Goal: Use online tool/utility: Utilize a website feature to perform a specific function

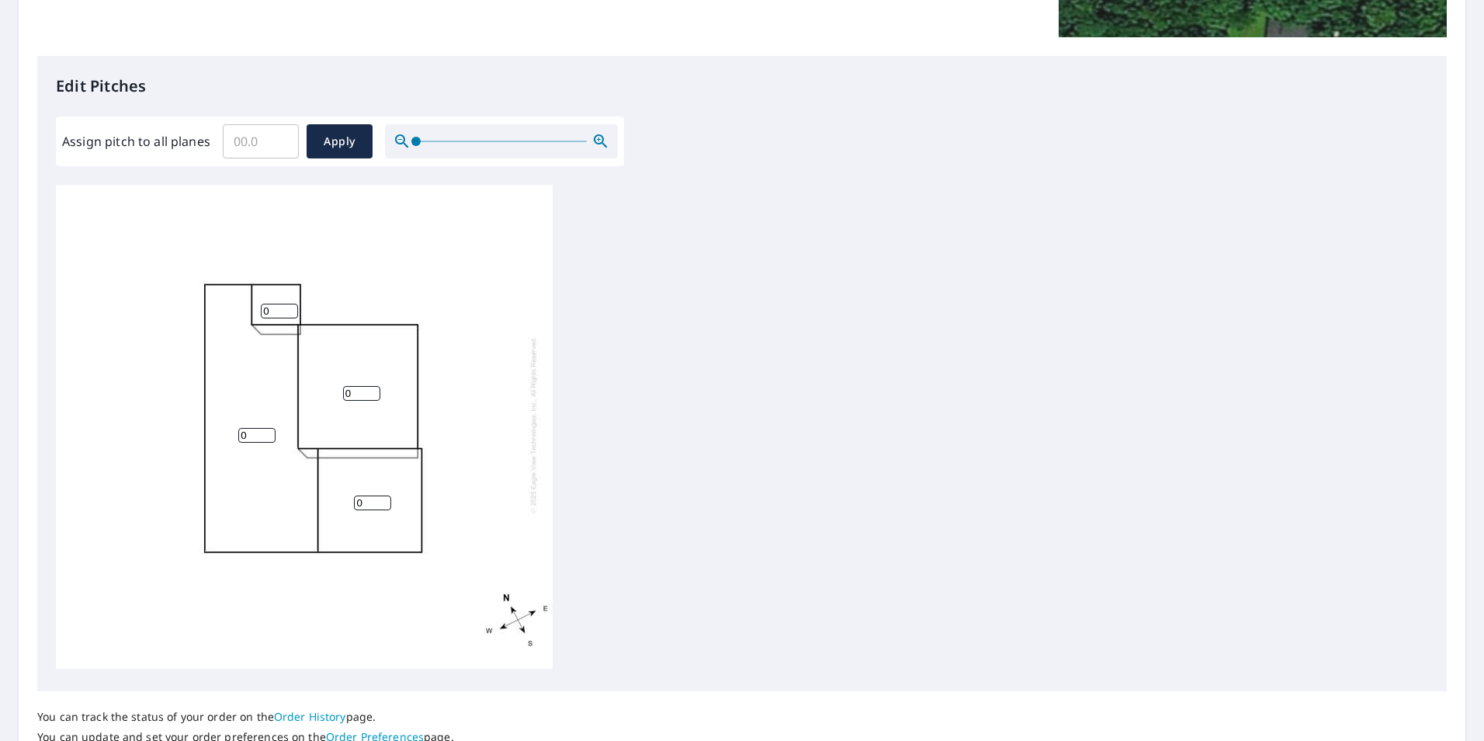
scroll to position [368, 0]
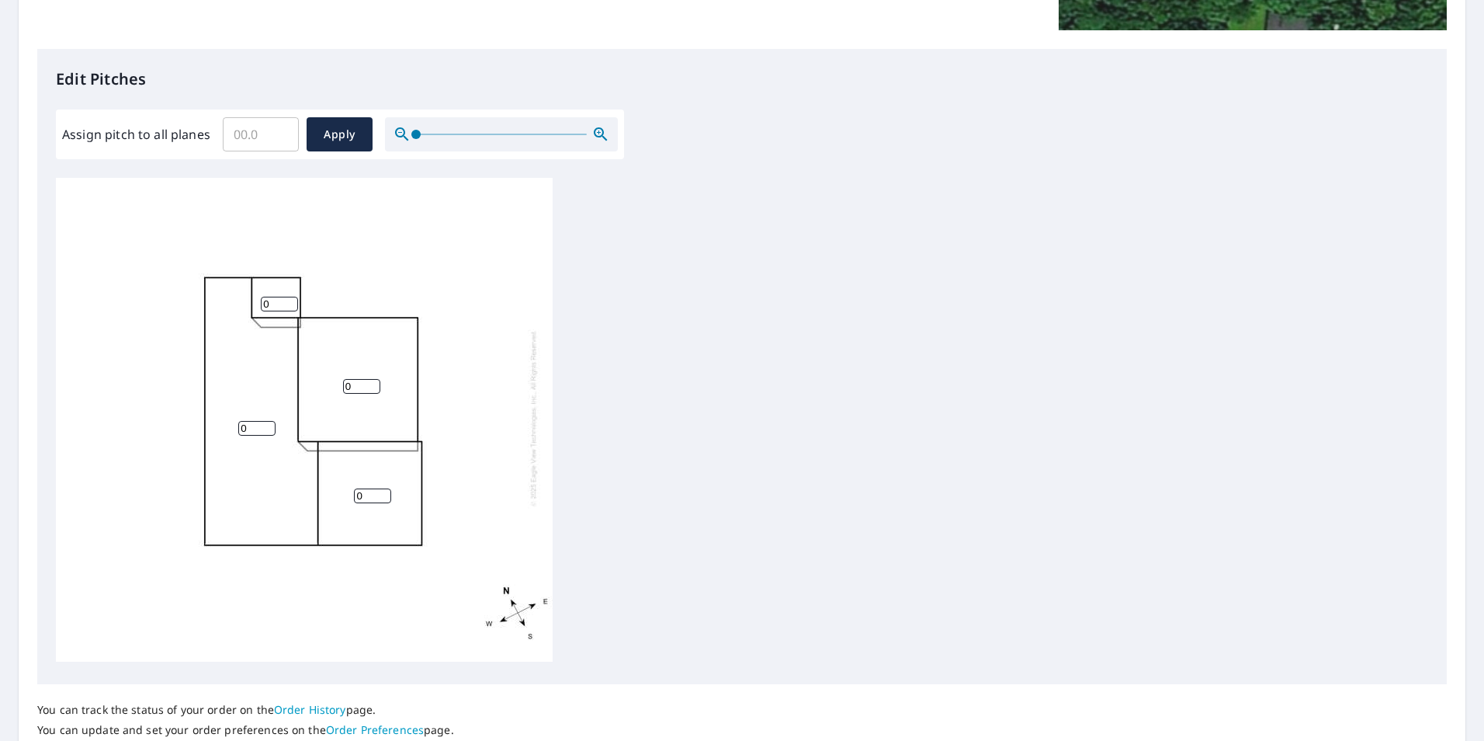
click at [272, 297] on input "0" at bounding box center [279, 304] width 37 height 15
click at [290, 297] on input "1" at bounding box center [279, 304] width 37 height 15
click at [290, 297] on input "2" at bounding box center [279, 304] width 37 height 15
click at [290, 297] on input "3" at bounding box center [279, 304] width 37 height 15
click at [290, 297] on input "4" at bounding box center [279, 304] width 37 height 15
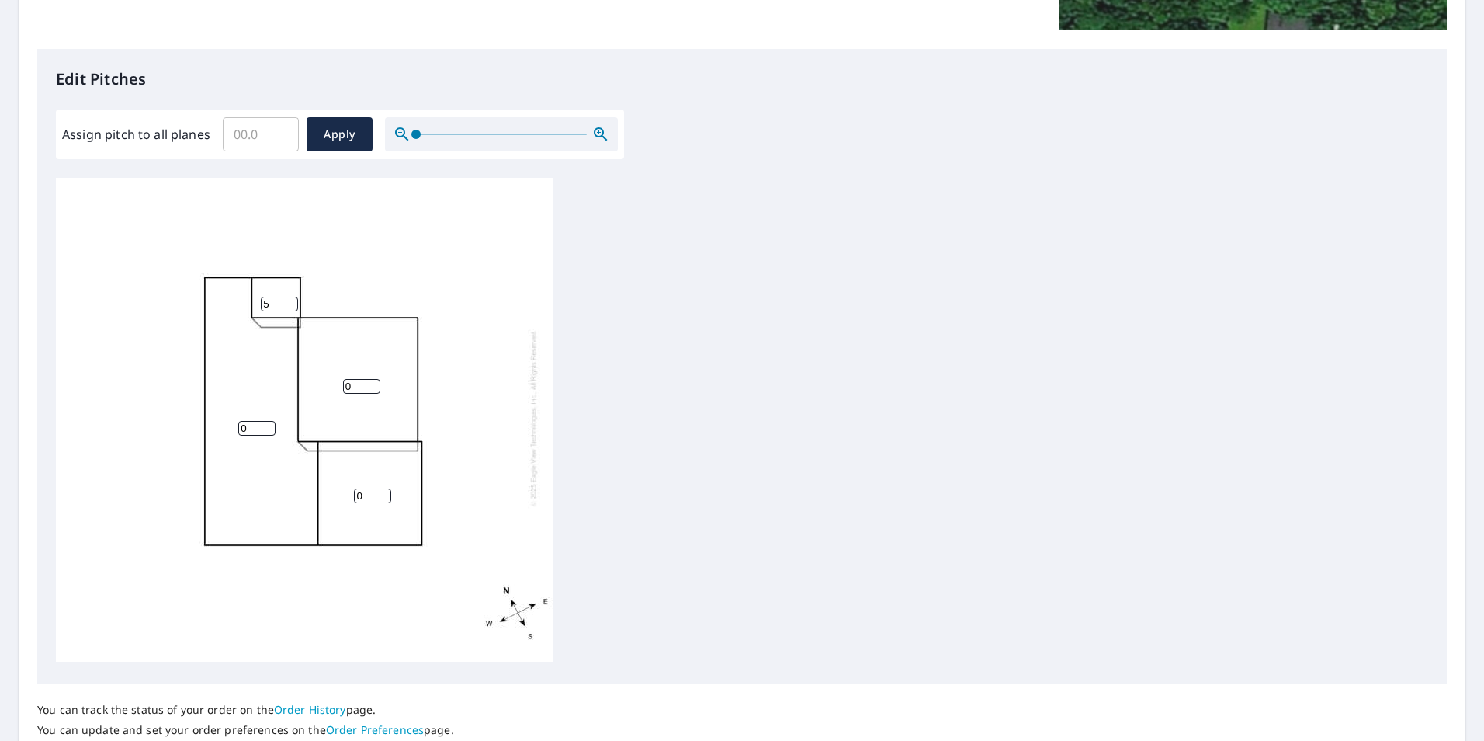
click at [290, 297] on input "5" at bounding box center [279, 304] width 37 height 15
click at [290, 297] on input "6" at bounding box center [279, 304] width 37 height 15
click at [290, 297] on input "7" at bounding box center [279, 304] width 37 height 15
type input "8"
click at [290, 297] on input "8" at bounding box center [279, 304] width 37 height 15
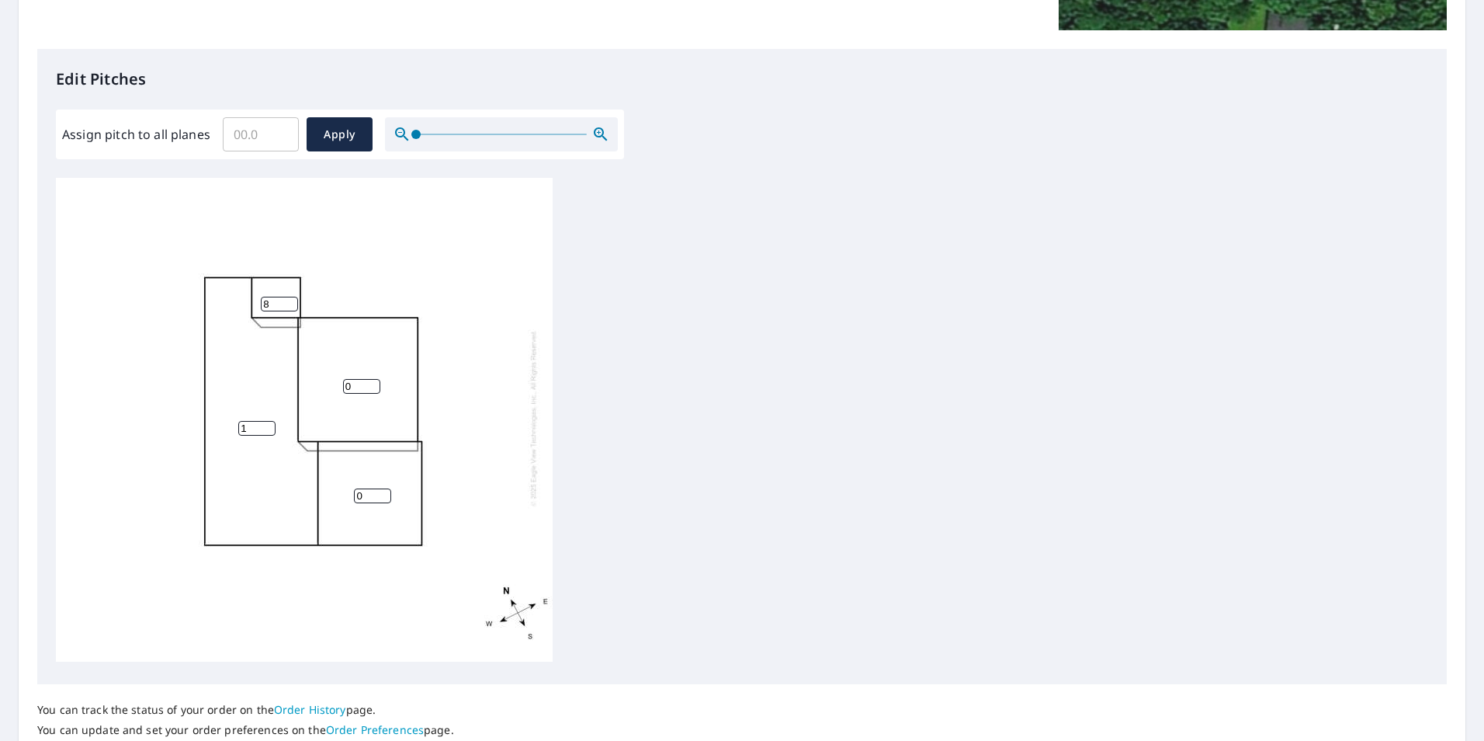
click at [266, 421] on input "1" at bounding box center [256, 428] width 37 height 15
click at [266, 421] on input "2" at bounding box center [256, 428] width 37 height 15
click at [266, 421] on input "3" at bounding box center [256, 428] width 37 height 15
click at [266, 421] on input "4" at bounding box center [256, 428] width 37 height 15
click at [266, 421] on input "5" at bounding box center [256, 428] width 37 height 15
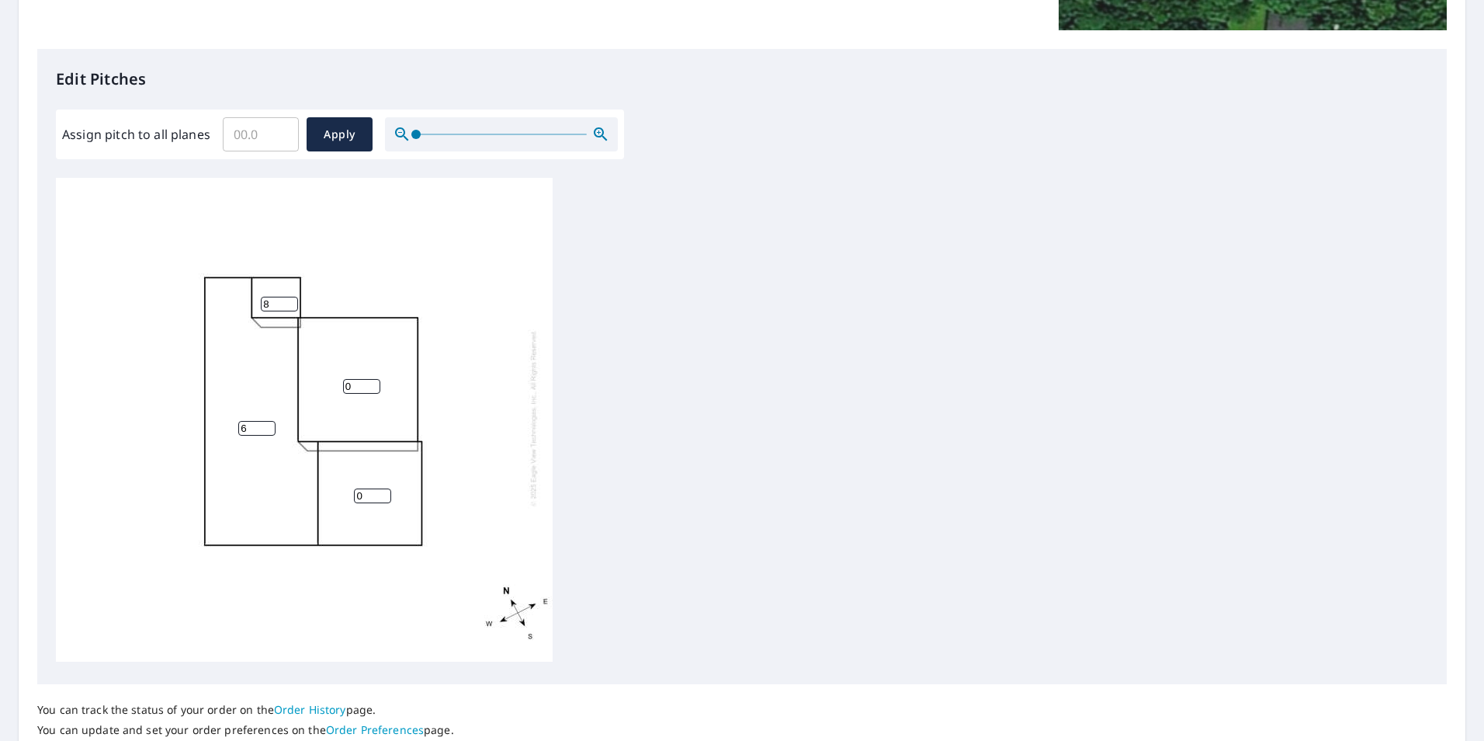
click at [266, 421] on input "6" at bounding box center [256, 428] width 37 height 15
click at [266, 421] on input "7" at bounding box center [256, 428] width 37 height 15
type input "8"
click at [266, 421] on input "8" at bounding box center [256, 428] width 37 height 15
click at [374, 379] on input "1" at bounding box center [361, 386] width 37 height 15
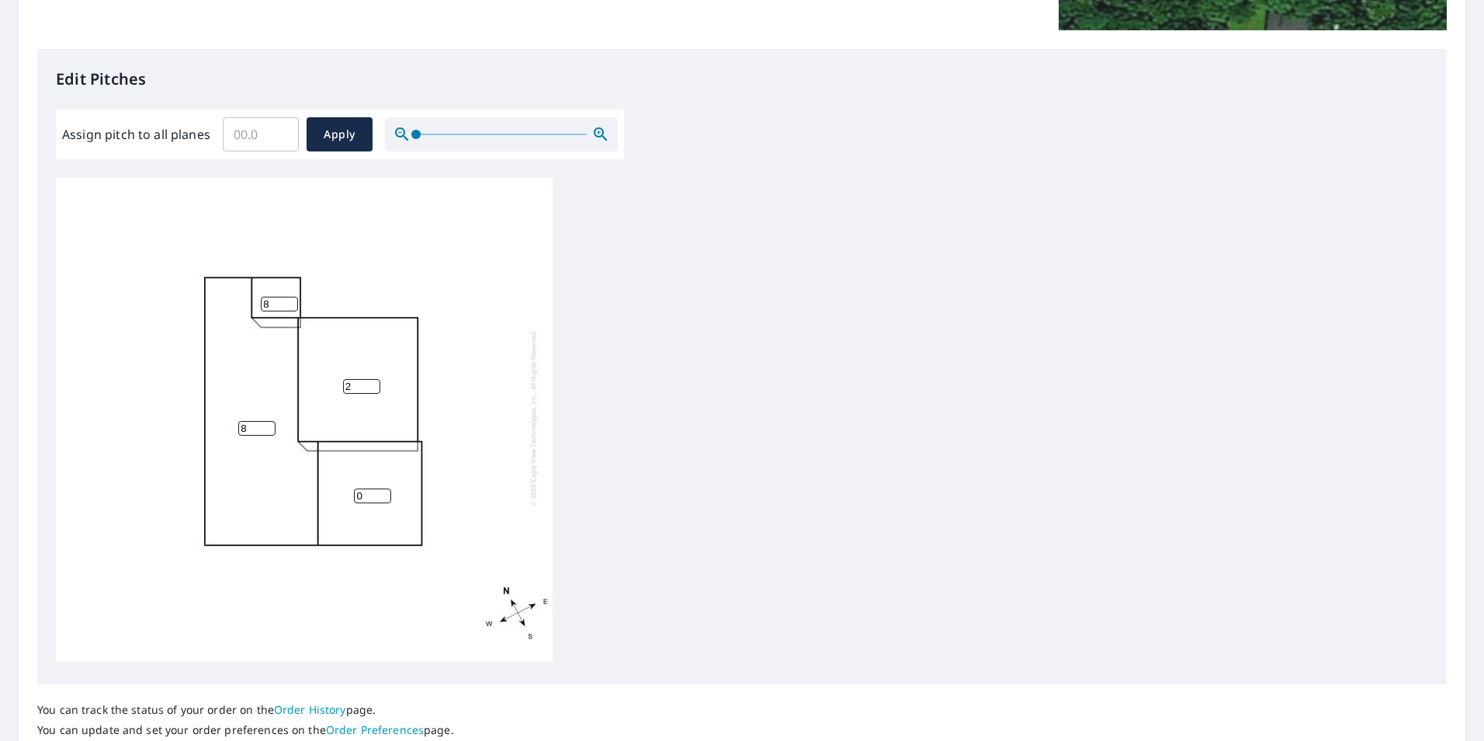
click at [374, 379] on input "2" at bounding box center [361, 386] width 37 height 15
click at [374, 379] on input "3" at bounding box center [361, 386] width 37 height 15
click at [374, 379] on input "4" at bounding box center [361, 386] width 37 height 15
click at [374, 379] on input "5" at bounding box center [361, 386] width 37 height 15
click at [374, 379] on input "6" at bounding box center [361, 386] width 37 height 15
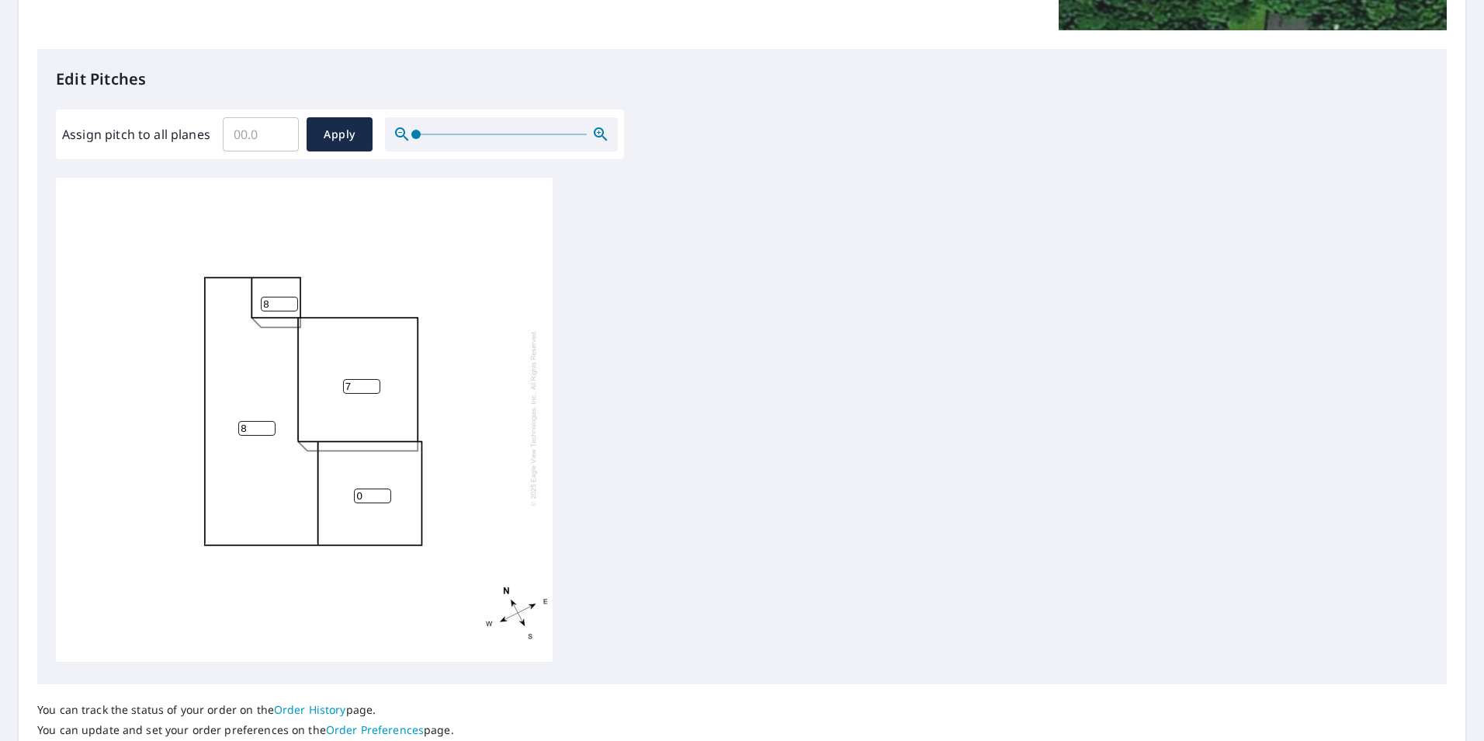
click at [374, 379] on input "7" at bounding box center [361, 386] width 37 height 15
type input "8"
click at [374, 379] on input "8" at bounding box center [361, 386] width 37 height 15
click at [384, 488] on input "1" at bounding box center [372, 495] width 37 height 15
click at [384, 488] on input "2" at bounding box center [372, 495] width 37 height 15
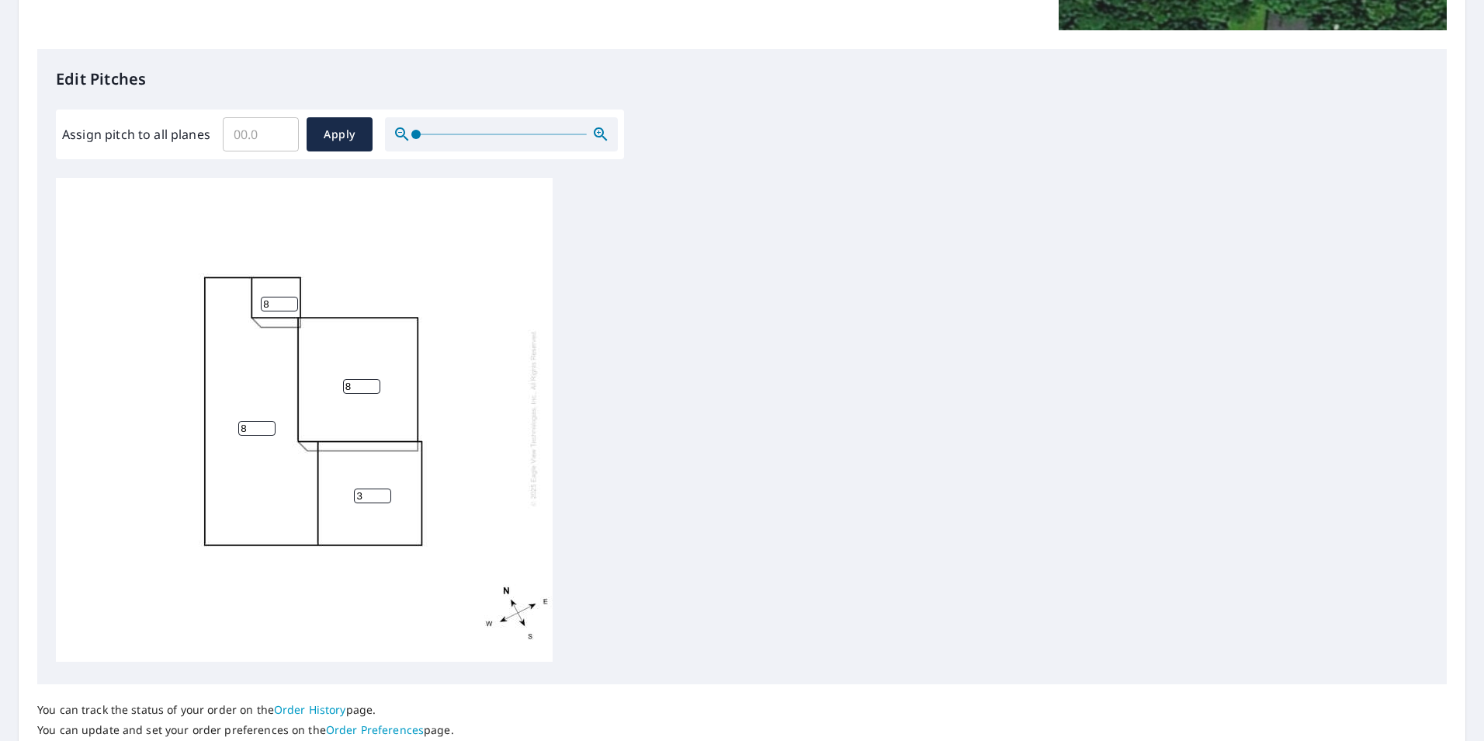
click at [384, 488] on input "3" at bounding box center [372, 495] width 37 height 15
click at [384, 488] on input "4" at bounding box center [372, 495] width 37 height 15
click at [384, 488] on input "5" at bounding box center [372, 495] width 37 height 15
click at [384, 488] on input "6" at bounding box center [372, 495] width 37 height 15
click at [384, 488] on input "7" at bounding box center [372, 495] width 37 height 15
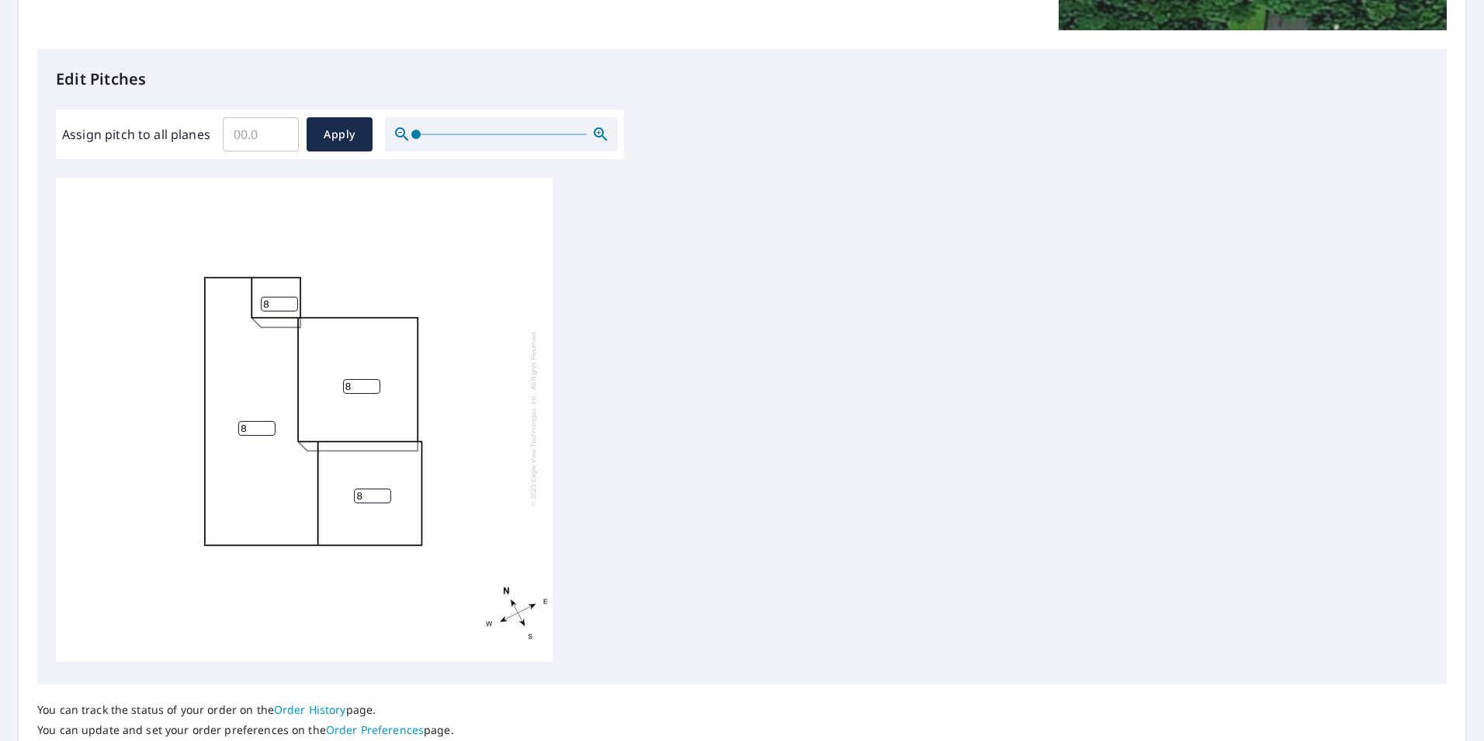
type input "8"
click at [384, 488] on input "8" at bounding box center [372, 495] width 37 height 15
click at [332, 132] on span "Apply" at bounding box center [339, 134] width 41 height 19
click at [279, 130] on input "0.1" at bounding box center [261, 134] width 76 height 43
click at [279, 130] on input "0.2" at bounding box center [261, 134] width 76 height 43
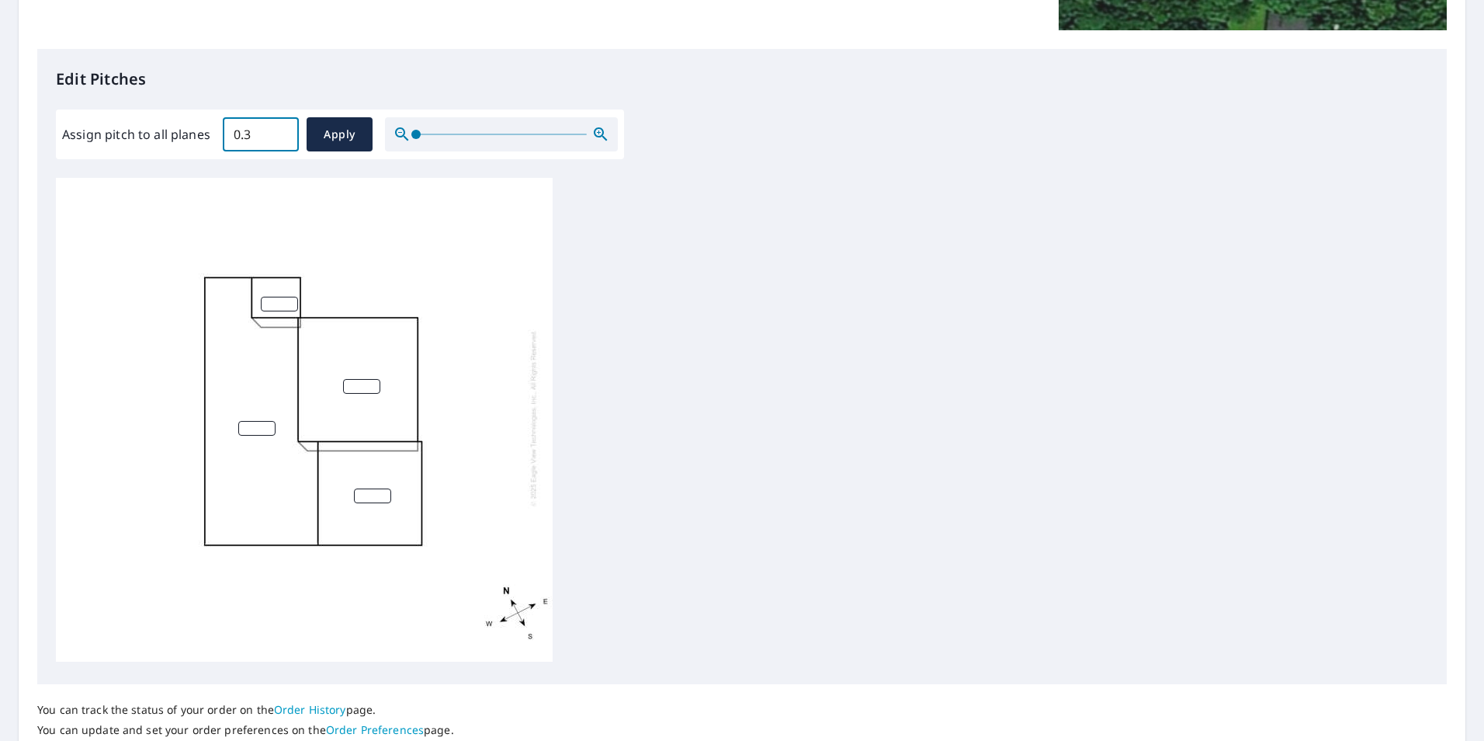
click at [279, 130] on input "0.3" at bounding box center [261, 134] width 76 height 43
click at [279, 130] on input "0.4" at bounding box center [261, 134] width 76 height 43
click at [279, 130] on input "0.5" at bounding box center [261, 134] width 76 height 43
click at [279, 130] on input "0.6" at bounding box center [261, 134] width 76 height 43
click at [279, 130] on input "0.7" at bounding box center [261, 134] width 76 height 43
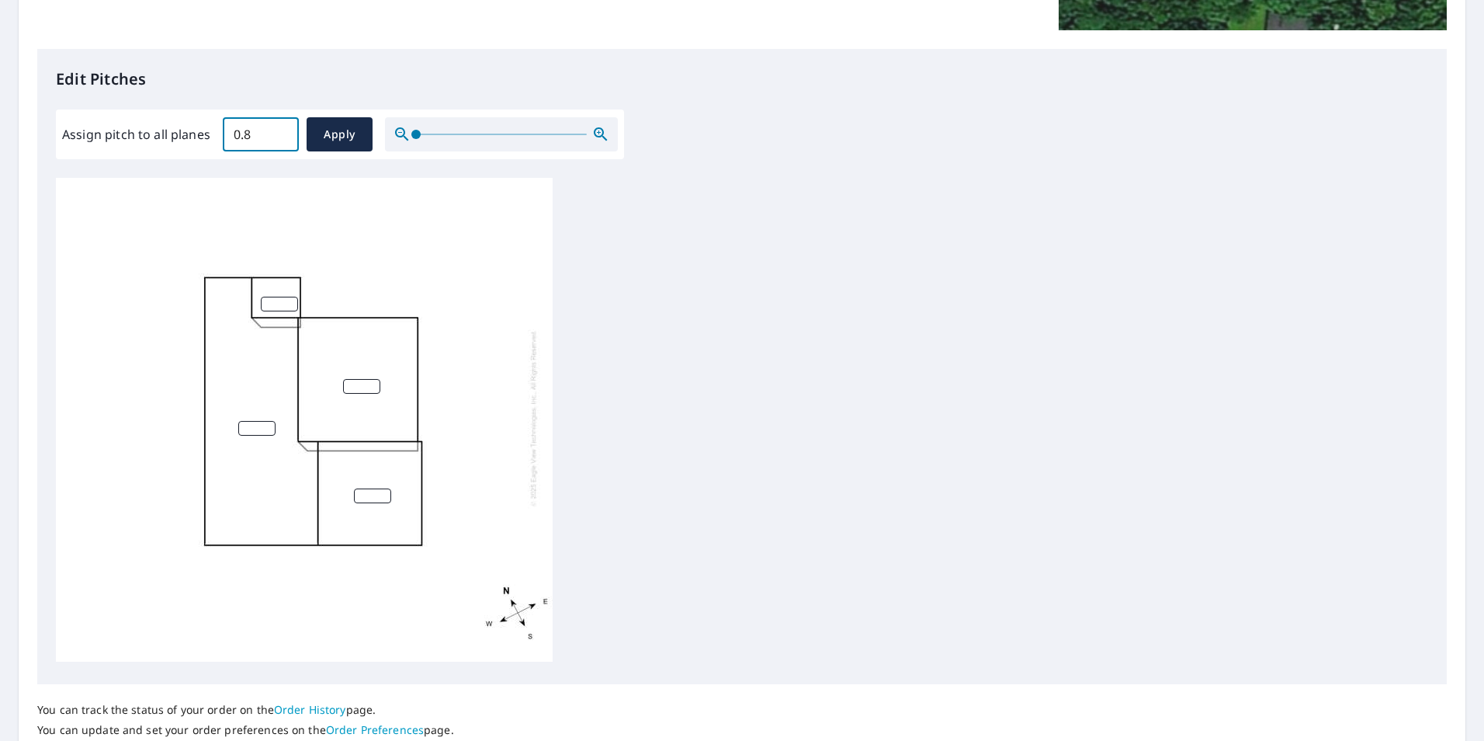
click at [279, 130] on input "0.8" at bounding box center [261, 134] width 76 height 43
drag, startPoint x: 265, startPoint y: 132, endPoint x: 167, endPoint y: 135, distance: 98.6
click at [172, 134] on div "Assign pitch to all planes 0.8 ​ Apply" at bounding box center [340, 134] width 556 height 34
type input "8.0"
click at [342, 135] on span "Apply" at bounding box center [339, 134] width 41 height 19
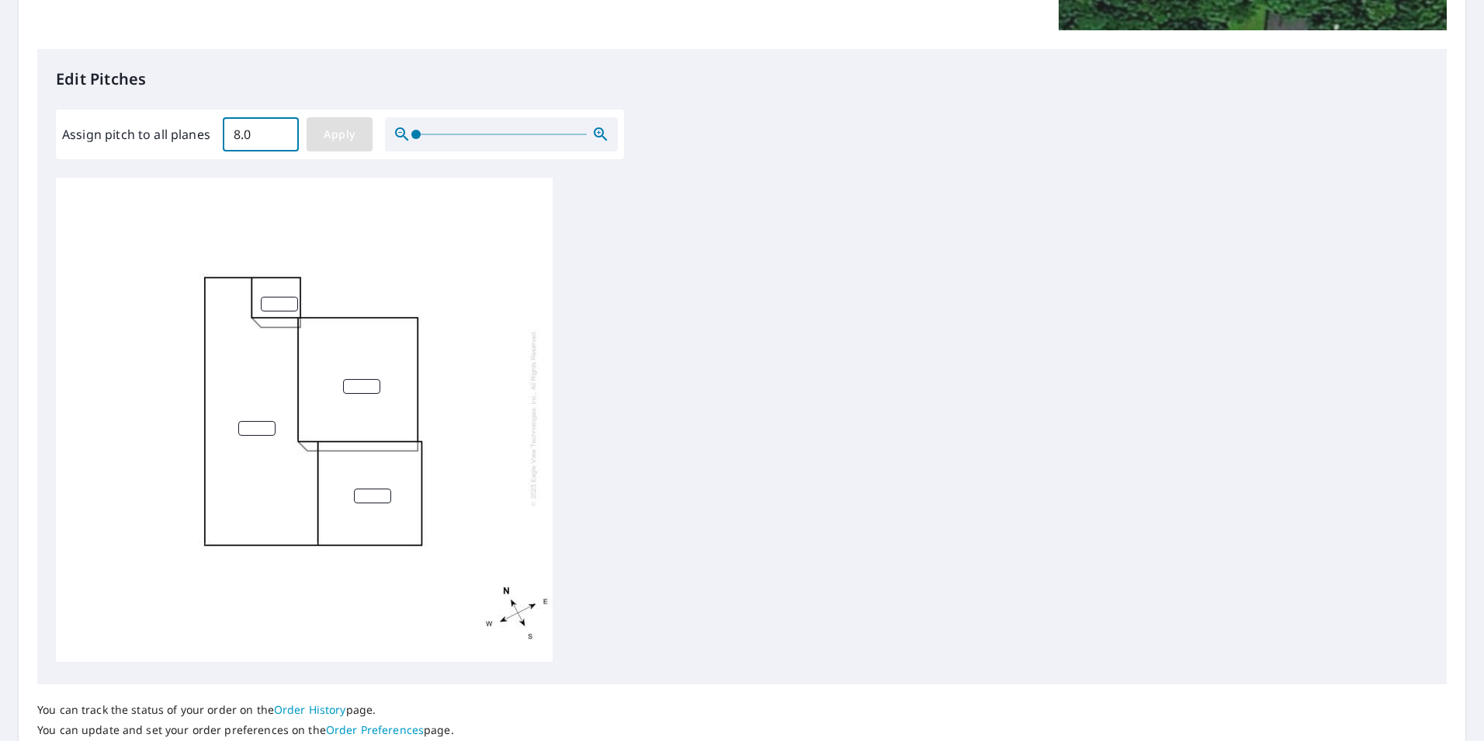
type input "8.0"
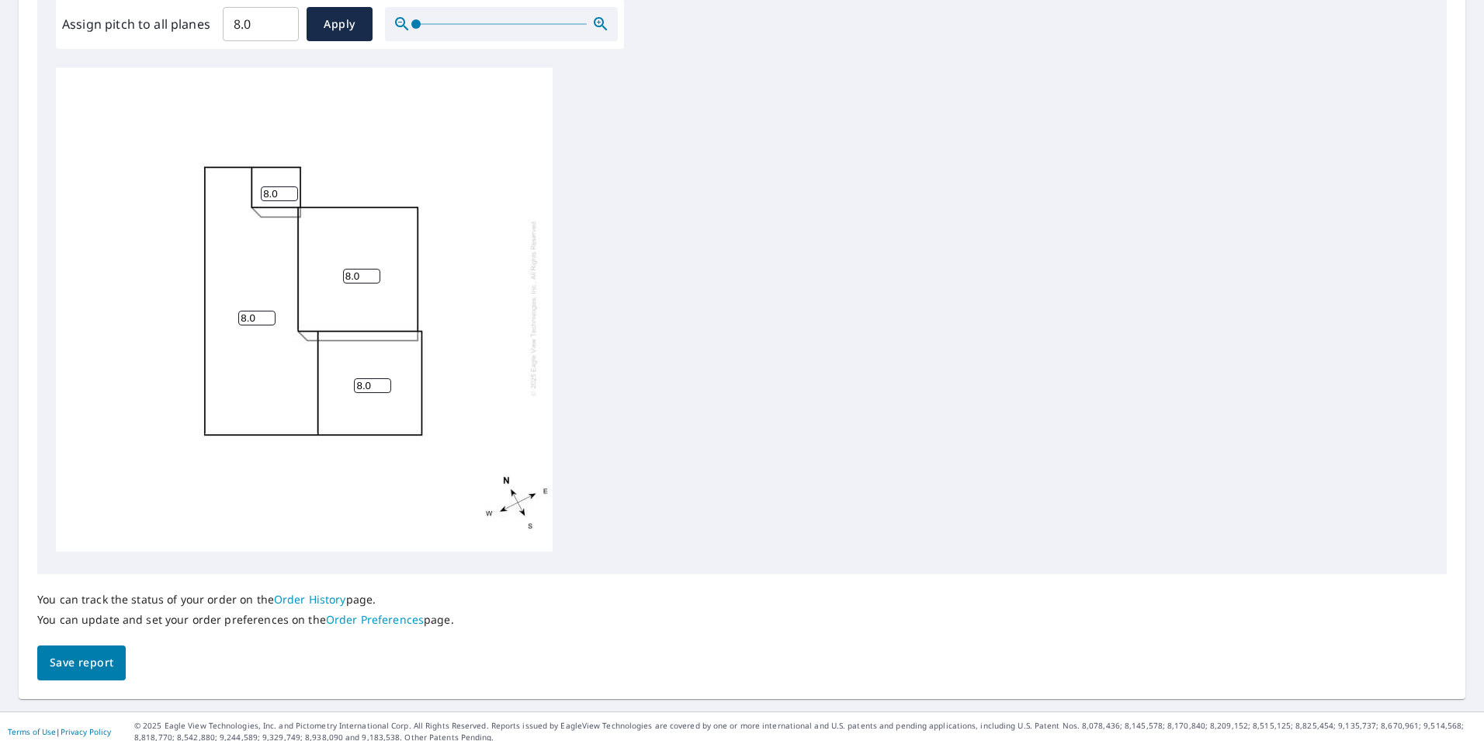
scroll to position [488, 0]
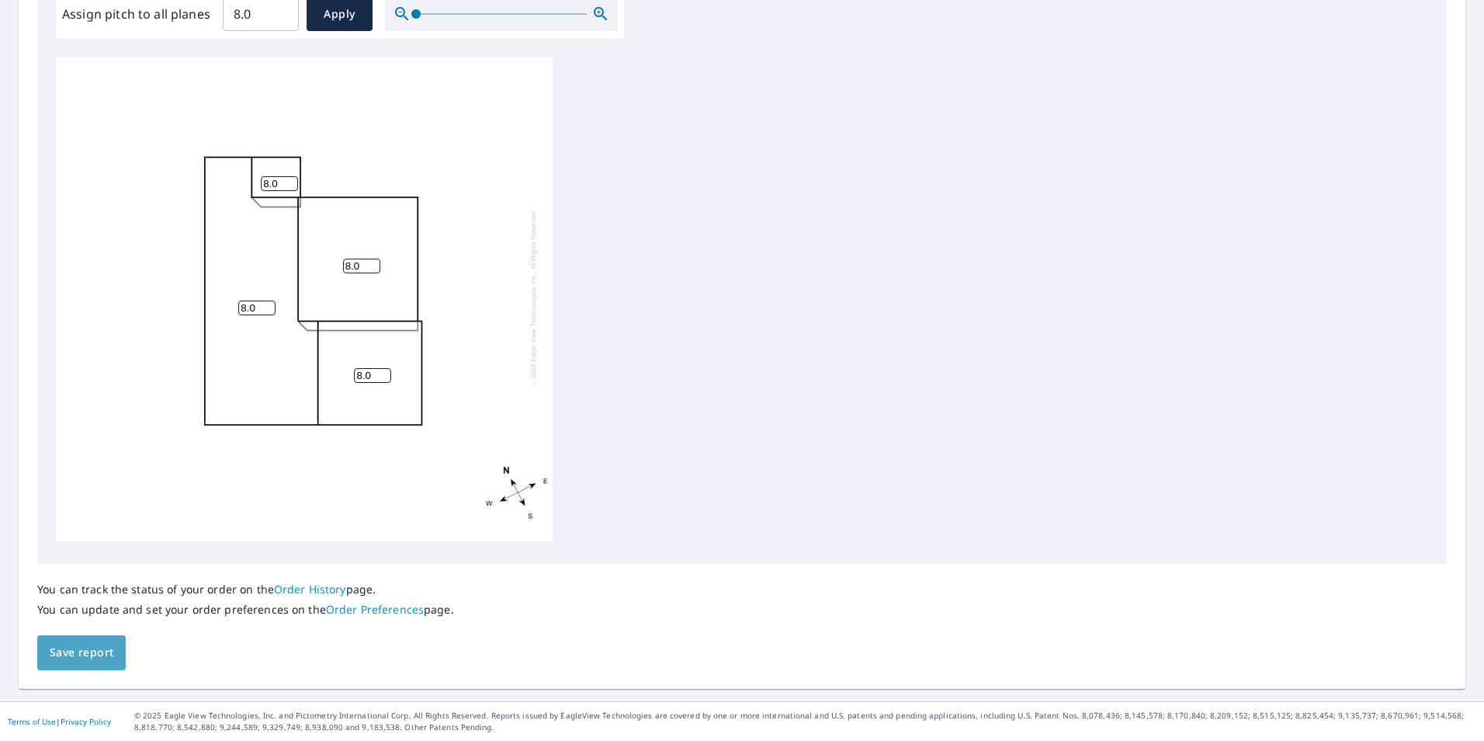
click at [88, 654] on span "Save report" at bounding box center [82, 652] width 64 height 19
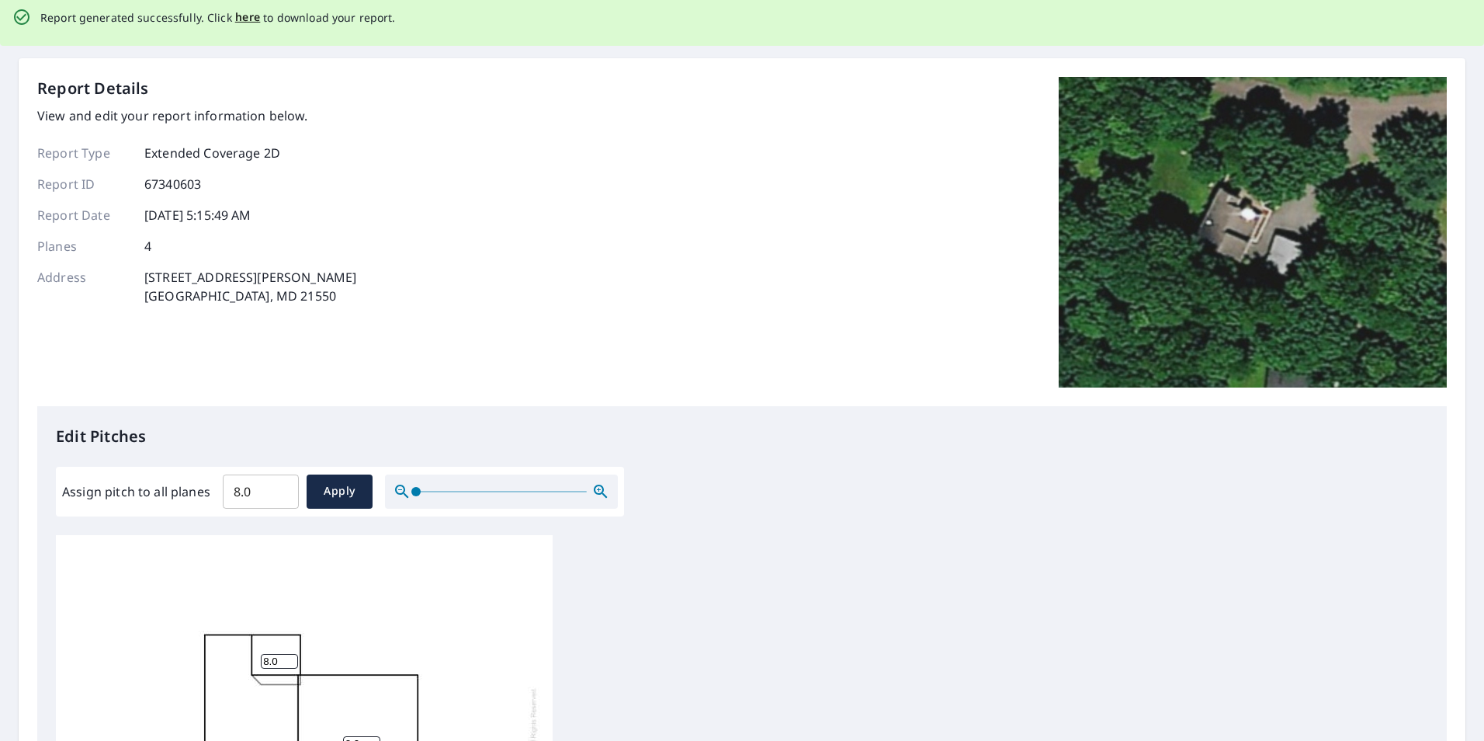
scroll to position [0, 0]
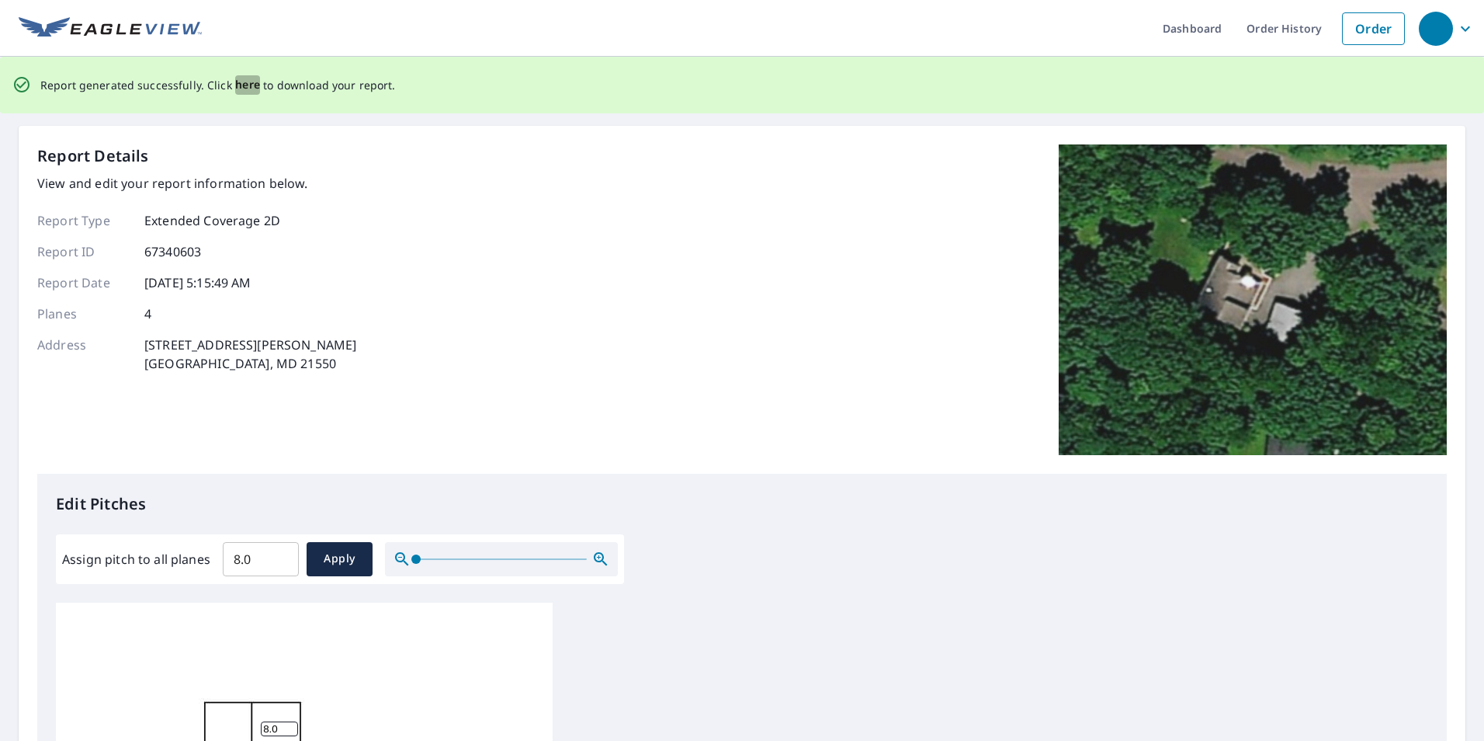
click at [245, 86] on span "here" at bounding box center [248, 84] width 26 height 19
